Goal: Information Seeking & Learning: Learn about a topic

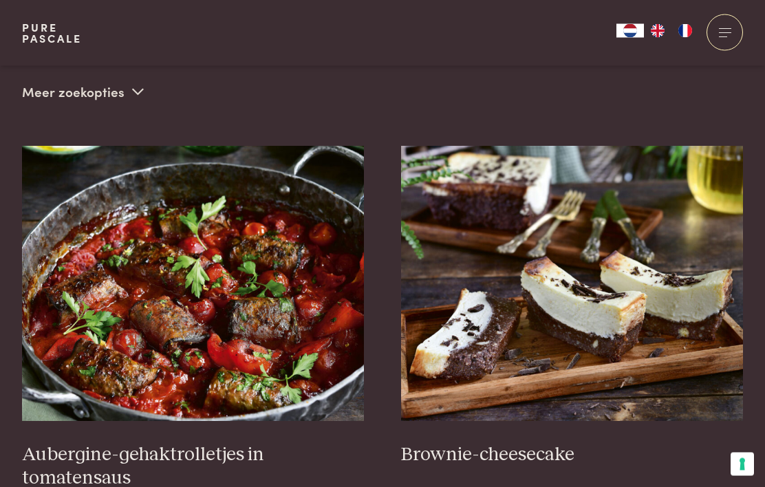
scroll to position [438, 0]
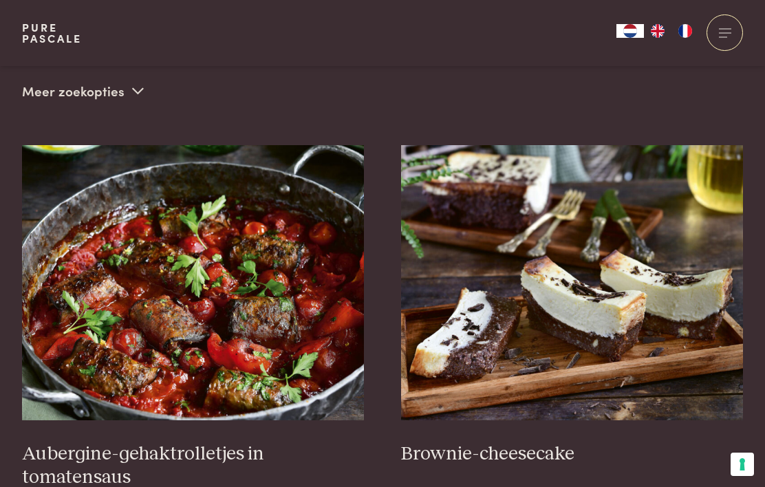
click at [583, 323] on img at bounding box center [572, 282] width 343 height 275
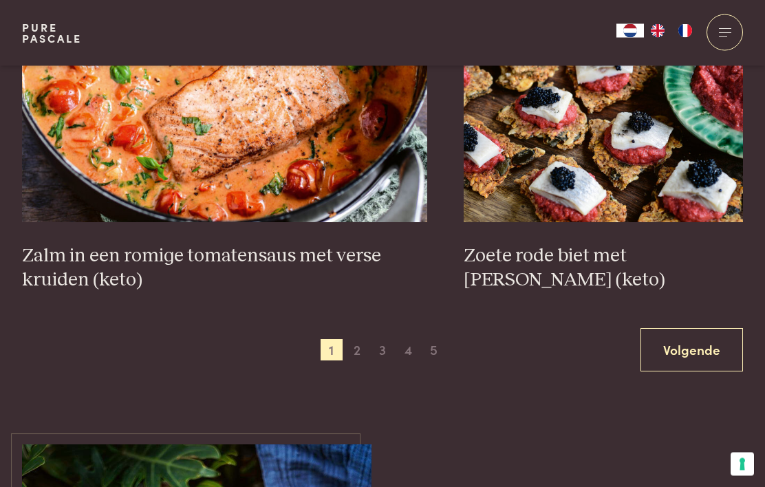
scroll to position [2506, 0]
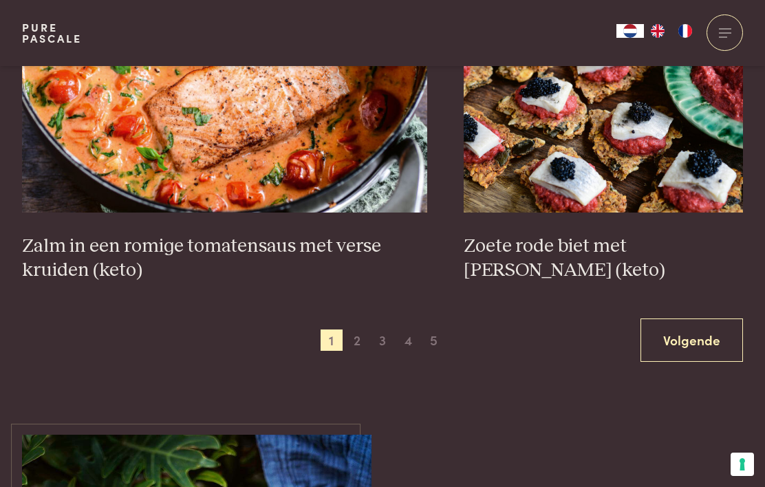
click at [686, 340] on link "Volgende" at bounding box center [692, 340] width 103 height 43
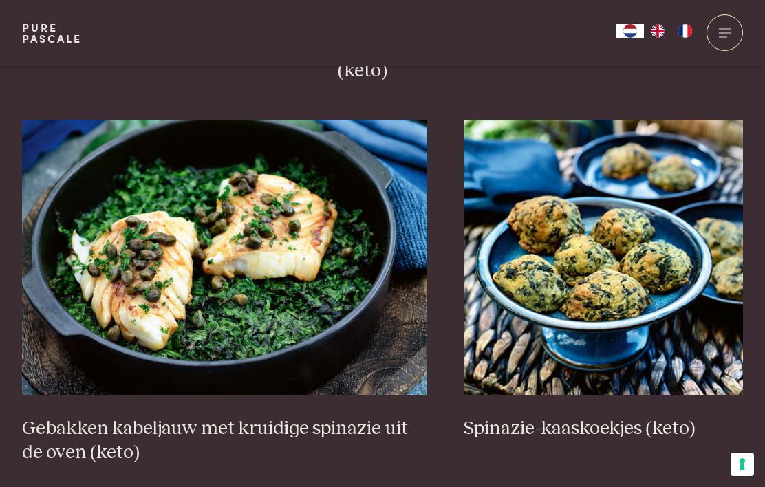
scroll to position [2323, 0]
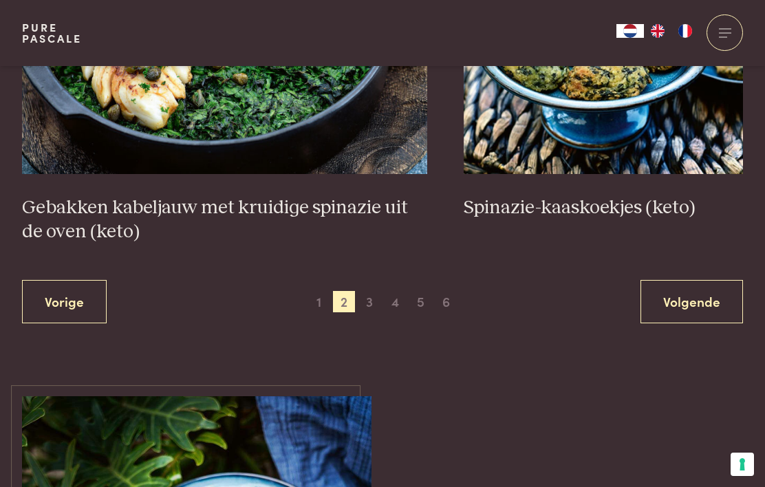
click at [701, 311] on link "Volgende" at bounding box center [692, 301] width 103 height 43
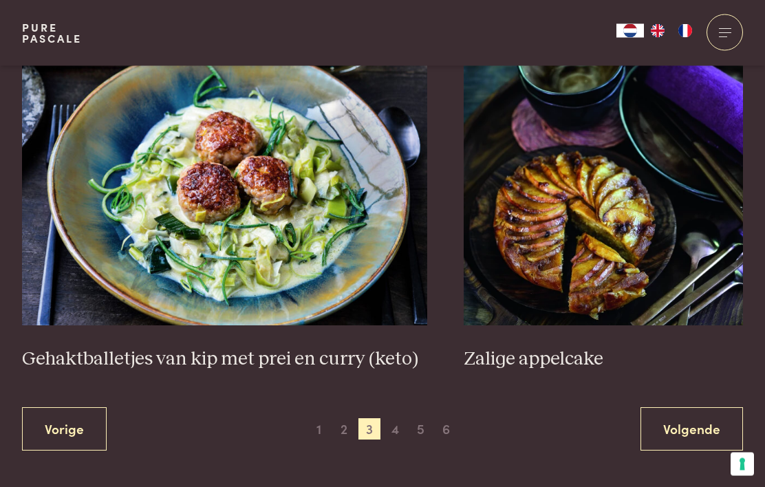
scroll to position [2463, 0]
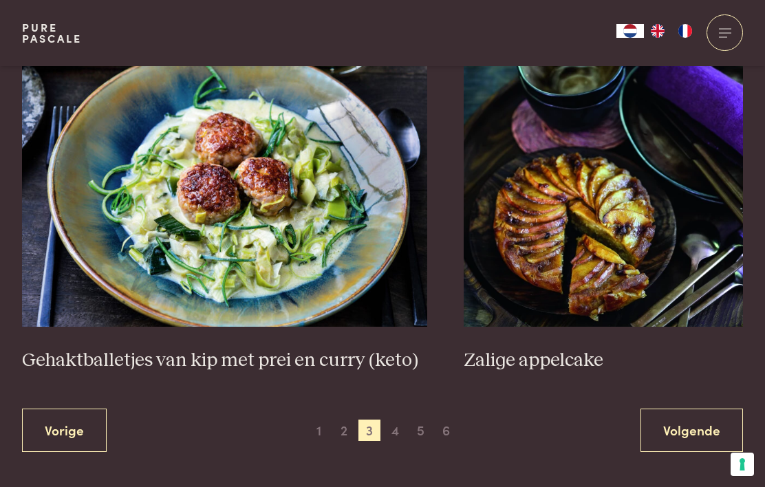
click at [711, 430] on link "Volgende" at bounding box center [692, 430] width 103 height 43
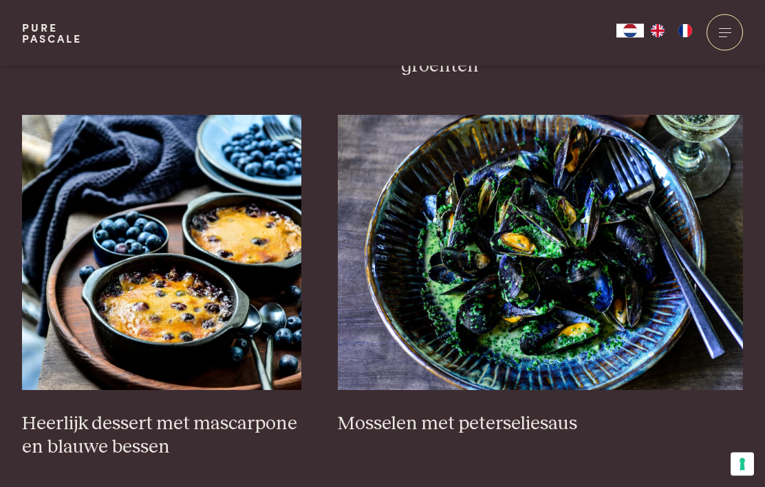
scroll to position [850, 0]
click at [226, 412] on h3 "Heerlijk dessert met mascarpone en blauwe bessen" at bounding box center [161, 435] width 279 height 47
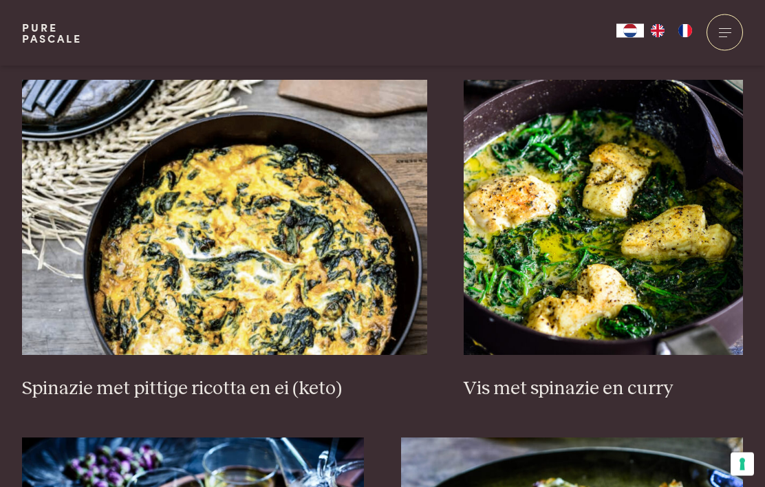
scroll to position [1267, 0]
click at [580, 377] on h3 "Vis met spinazie en curry" at bounding box center [603, 389] width 279 height 24
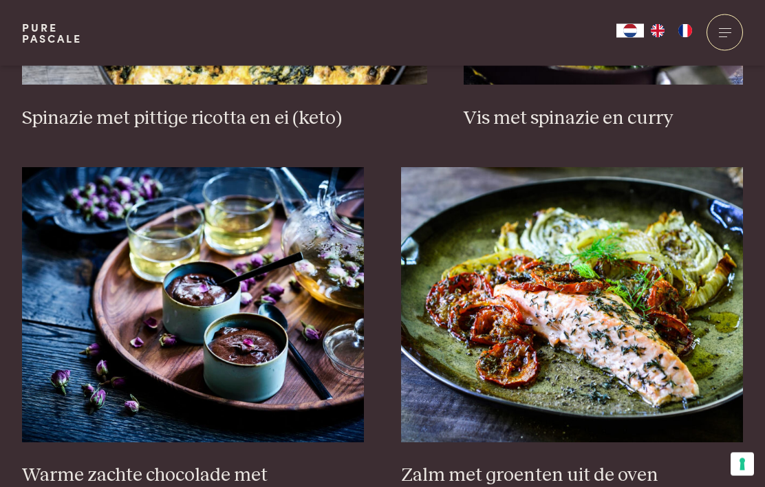
scroll to position [1538, 0]
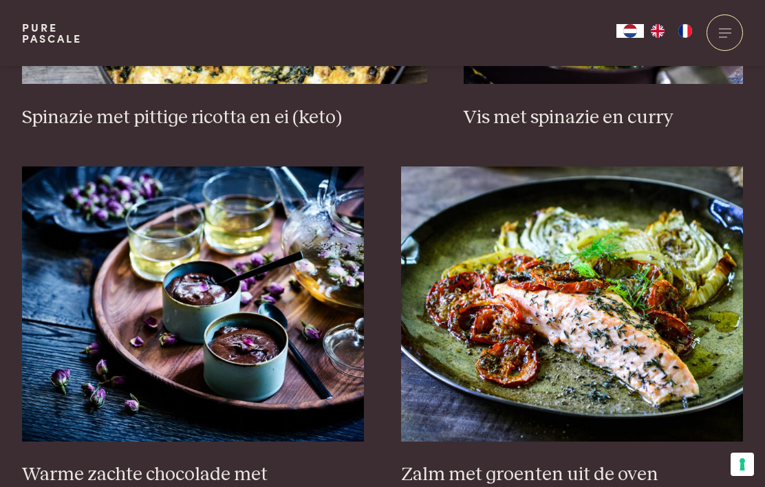
click at [457, 467] on h3 "Zalm met groenten uit de oven" at bounding box center [572, 475] width 343 height 24
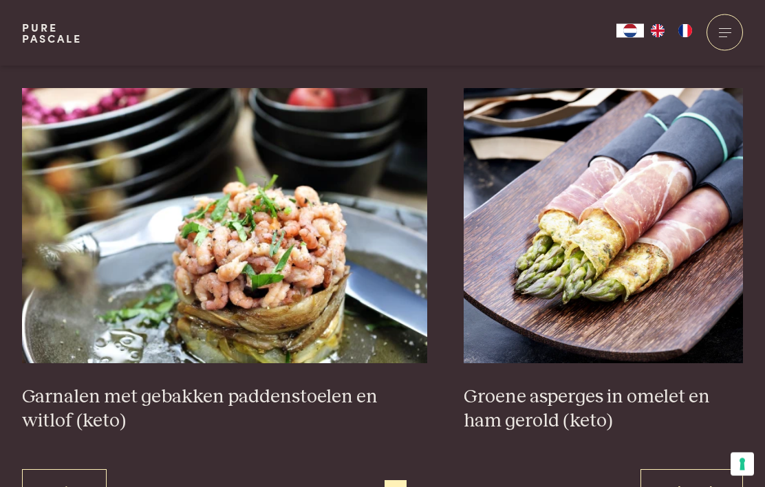
scroll to position [2356, 0]
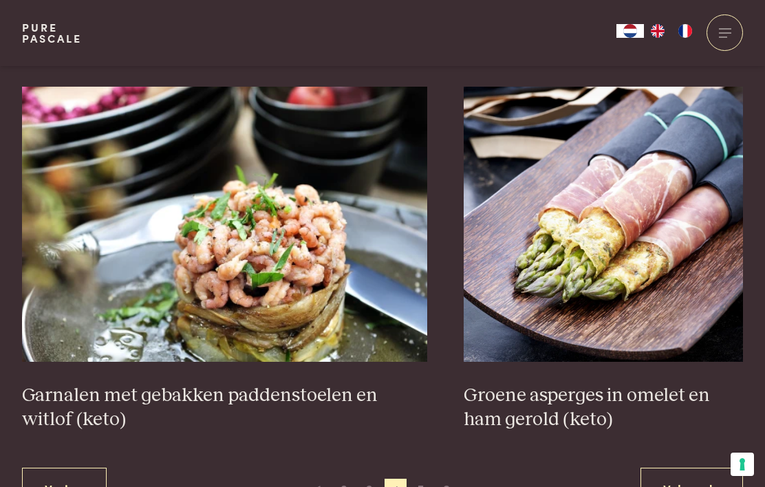
click at [693, 468] on link "Volgende" at bounding box center [692, 489] width 103 height 43
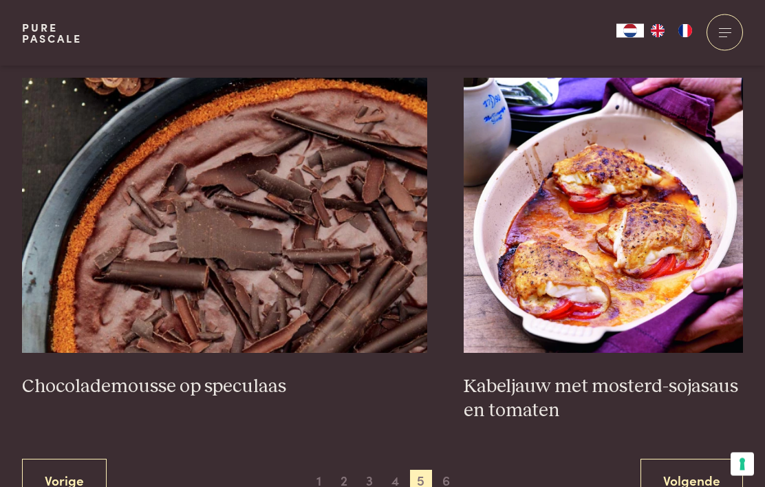
scroll to position [2413, 0]
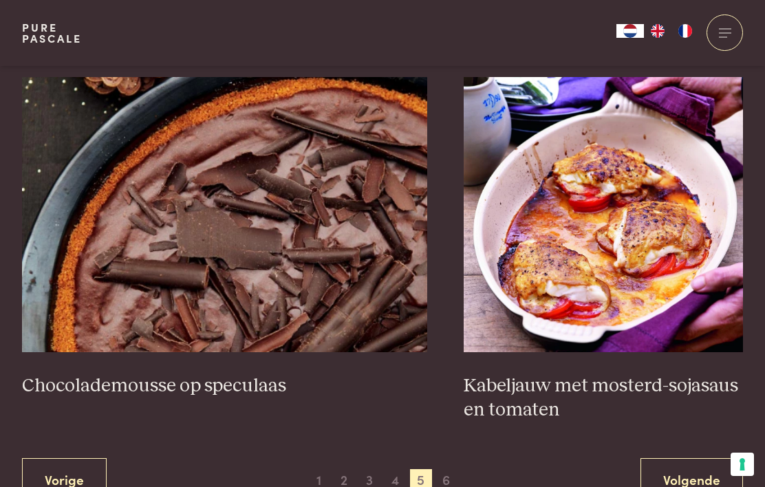
click at [689, 468] on link "Volgende" at bounding box center [692, 479] width 103 height 43
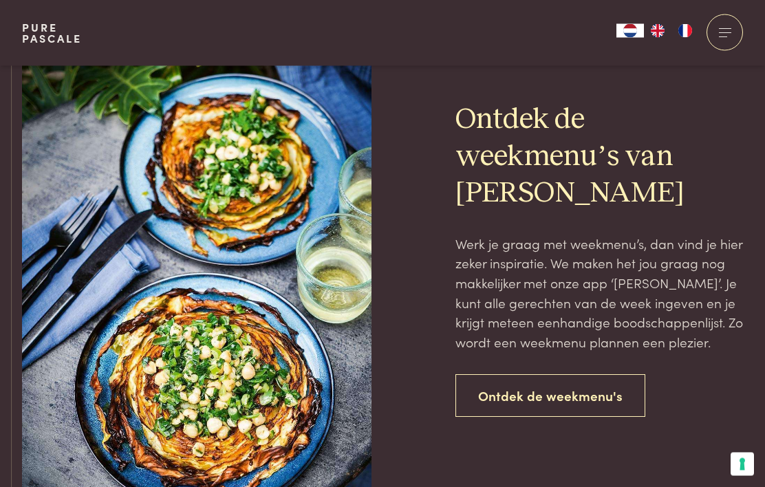
scroll to position [1060, 0]
click at [582, 388] on link "Ontdek de weekmenu's" at bounding box center [551, 395] width 190 height 43
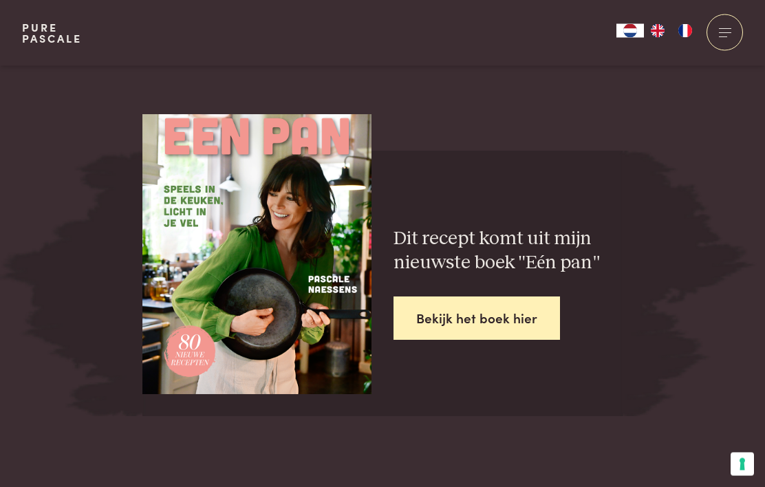
scroll to position [2667, 0]
click at [533, 297] on link "Bekijk het boek hier" at bounding box center [477, 318] width 167 height 43
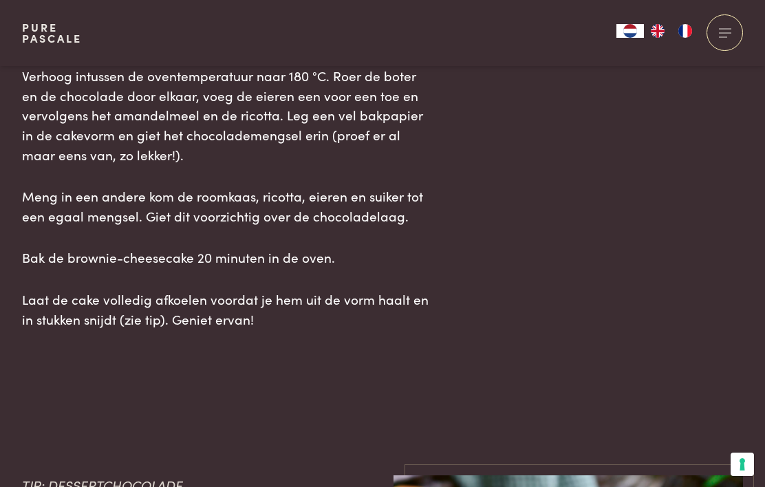
scroll to position [1723, 0]
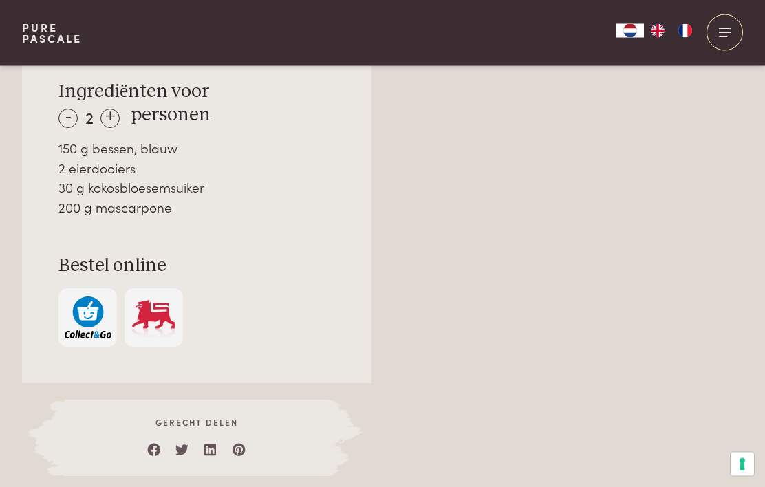
scroll to position [1019, 0]
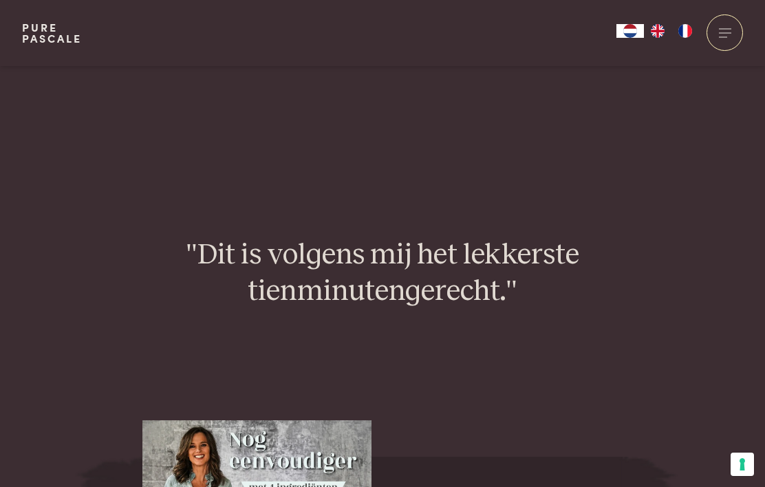
scroll to position [1701, 0]
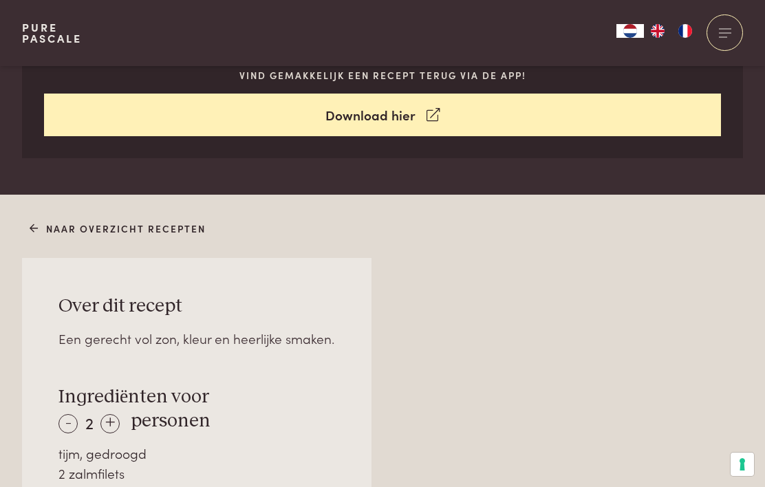
scroll to position [691, 0]
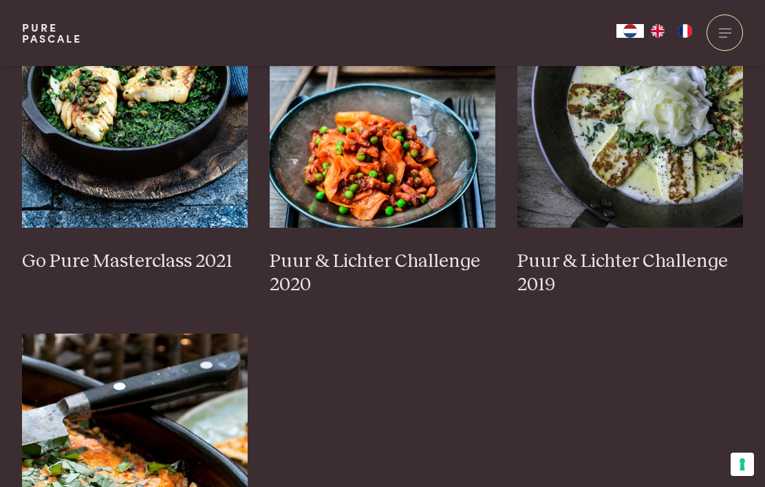
scroll to position [1198, 0]
